Goal: Transaction & Acquisition: Purchase product/service

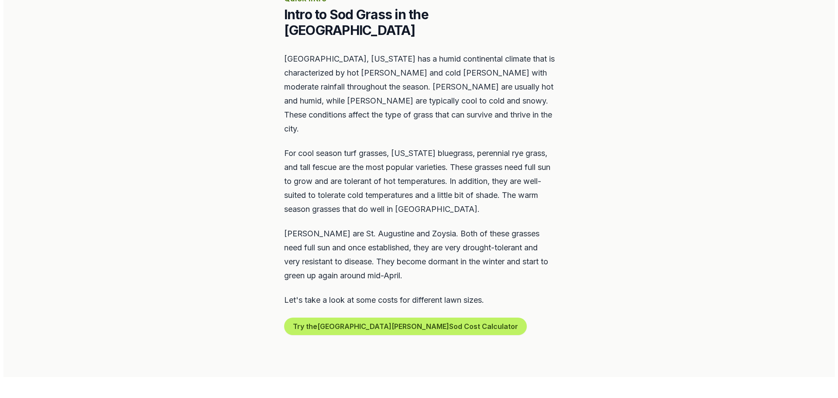
scroll to position [436, 0]
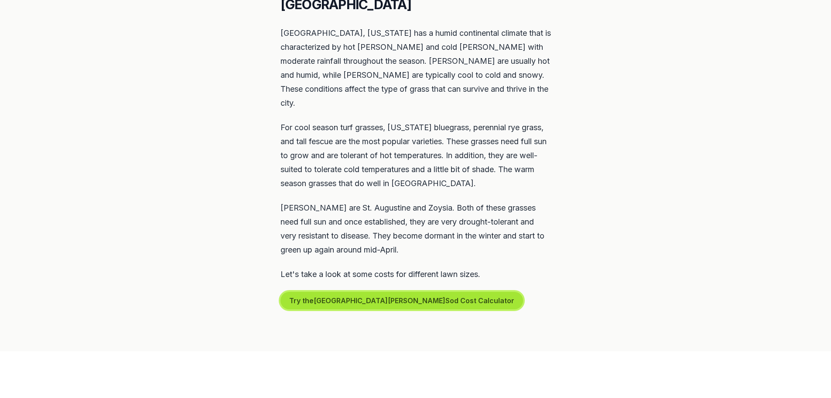
click at [342, 292] on button "Try the St. [PERSON_NAME] Sod Cost Calculator" at bounding box center [402, 300] width 243 height 17
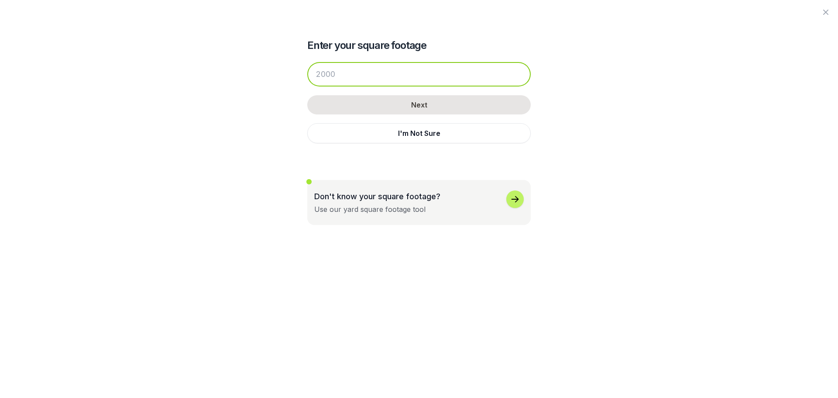
click at [357, 78] on input "number" at bounding box center [418, 74] width 223 height 24
click at [335, 70] on input "number" at bounding box center [418, 74] width 223 height 24
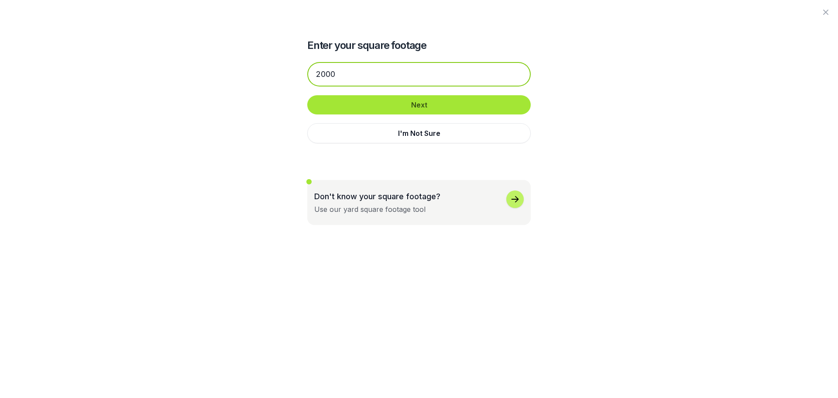
type input "2000"
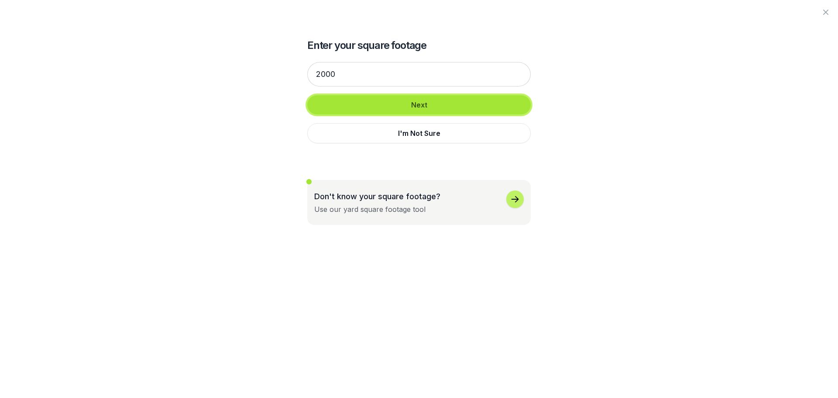
click at [448, 105] on button "Next" at bounding box center [418, 104] width 223 height 19
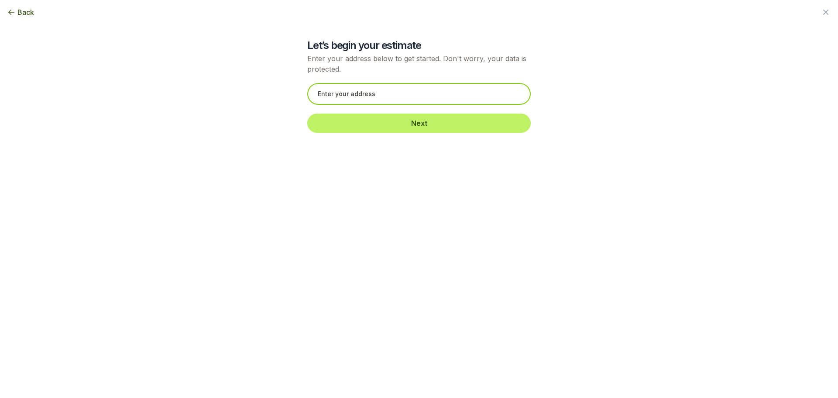
click at [348, 94] on input "text" at bounding box center [418, 94] width 223 height 22
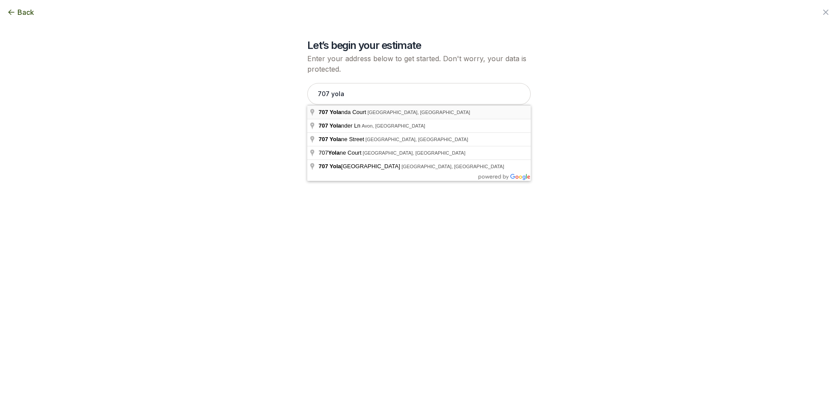
type input "[STREET_ADDRESS][PERSON_NAME]"
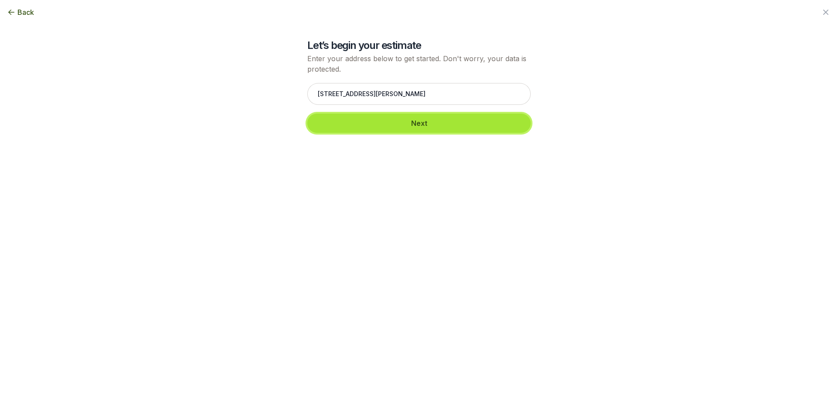
click at [474, 126] on button "Next" at bounding box center [418, 122] width 223 height 19
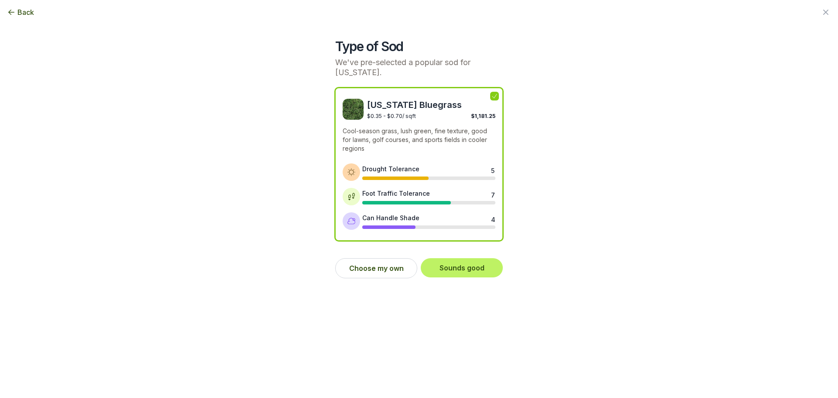
click at [495, 95] on icon at bounding box center [494, 96] width 7 height 7
click at [396, 108] on span "[US_STATE] Bluegrass" at bounding box center [431, 105] width 128 height 12
click at [373, 269] on button "Choose my own" at bounding box center [376, 268] width 82 height 20
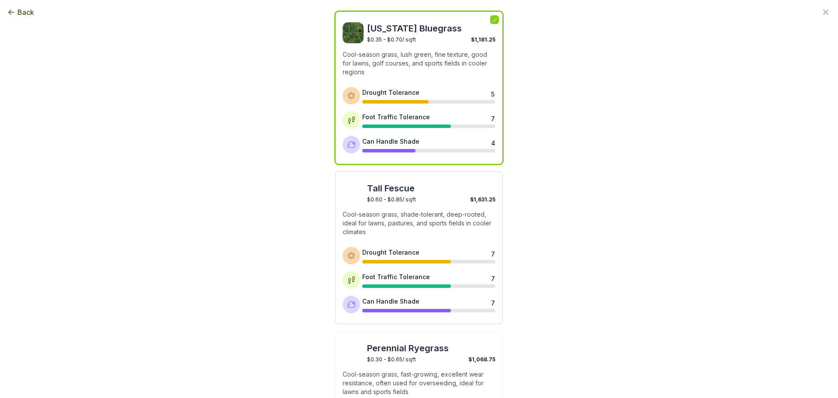
scroll to position [87, 0]
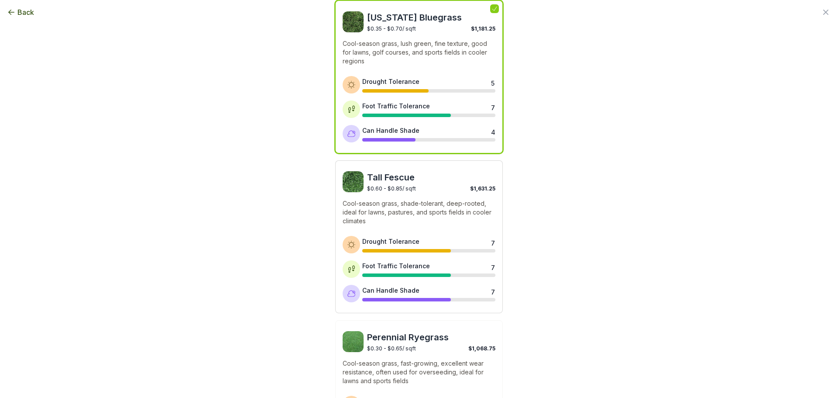
click at [480, 188] on span "$1,631.25" at bounding box center [482, 188] width 25 height 7
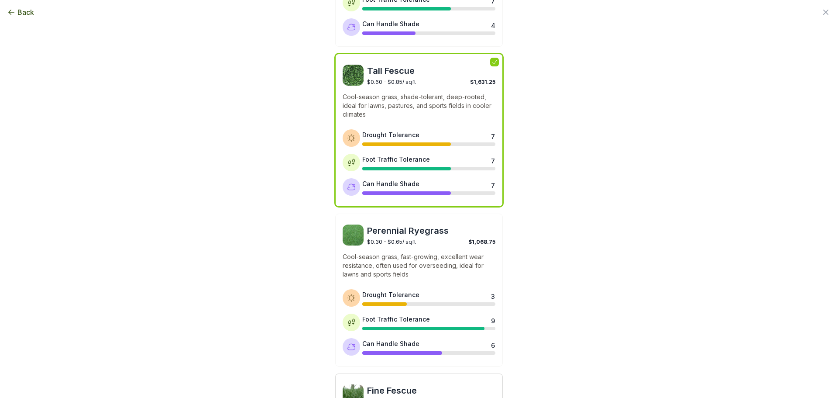
scroll to position [366, 0]
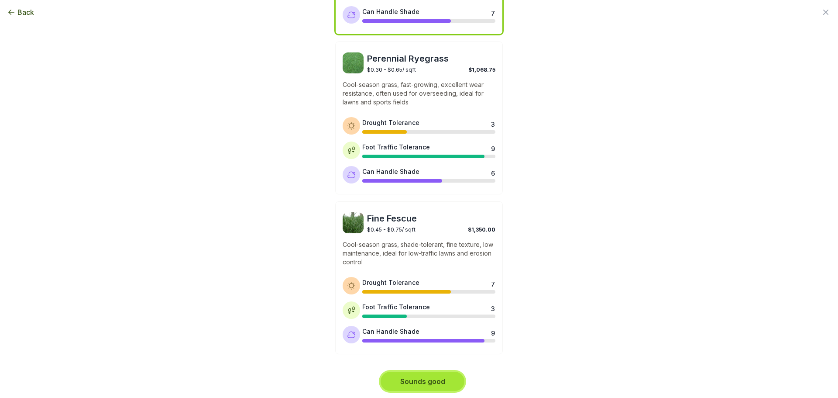
click at [442, 384] on button "Sounds good" at bounding box center [423, 380] width 84 height 19
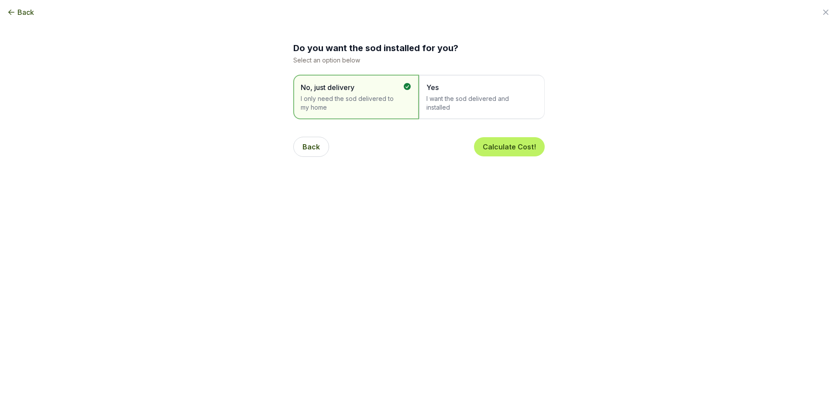
click at [452, 101] on span "I want the sod delivered and installed" at bounding box center [477, 102] width 102 height 17
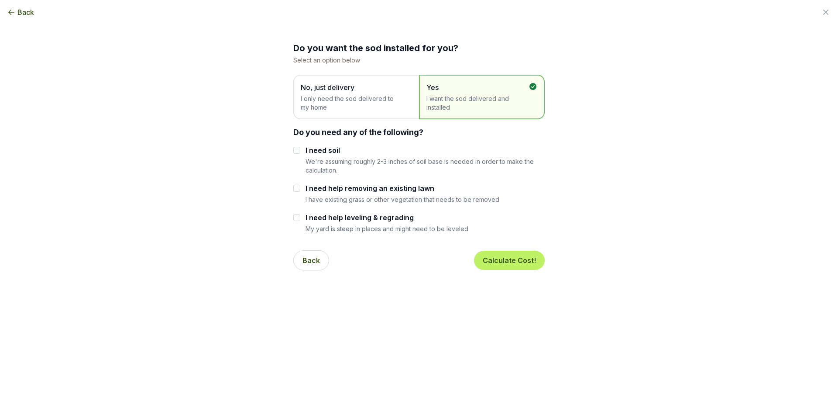
click at [314, 153] on label "I need soil" at bounding box center [424, 150] width 239 height 10
click at [300, 153] on input "I need soil" at bounding box center [296, 150] width 7 height 7
checkbox input "true"
click at [340, 216] on label "I need help leveling & regrading" at bounding box center [386, 217] width 163 height 10
click at [300, 216] on input "I need help leveling & regrading" at bounding box center [296, 217] width 7 height 7
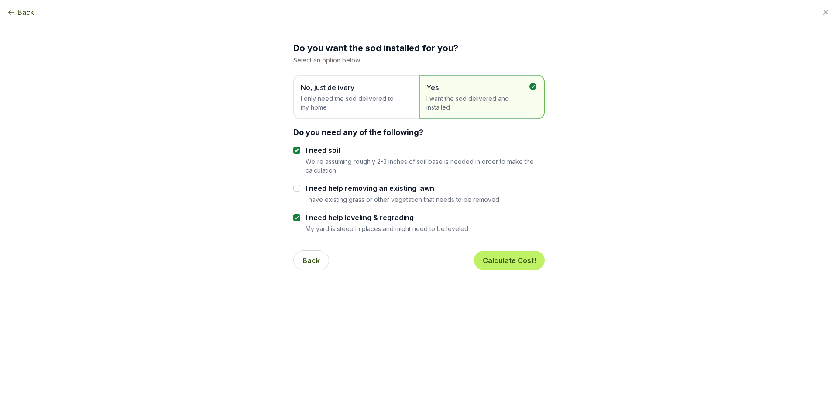
drag, startPoint x: 340, startPoint y: 215, endPoint x: 346, endPoint y: 214, distance: 6.2
click at [341, 215] on label "I need help leveling & regrading" at bounding box center [386, 217] width 163 height 10
click at [300, 215] on input "I need help leveling & regrading" at bounding box center [296, 217] width 7 height 7
checkbox input "false"
click at [504, 257] on button "Calculate Cost!" at bounding box center [509, 259] width 71 height 19
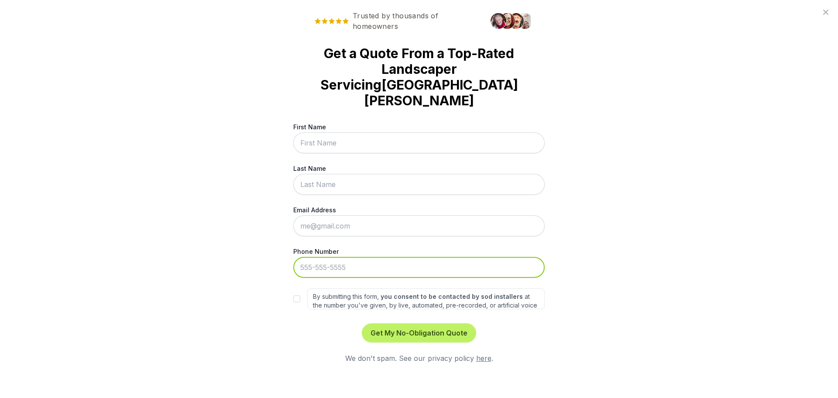
click at [419, 257] on input "Phone Number" at bounding box center [418, 267] width 251 height 21
